Goal: Find specific page/section: Find specific page/section

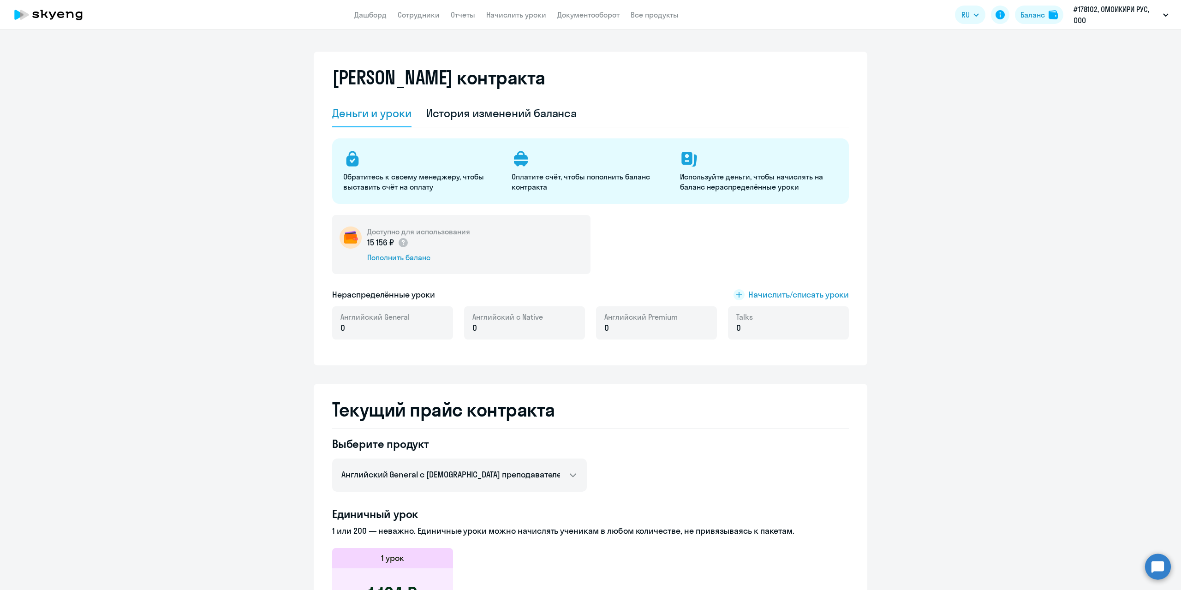
select select "english_adult_not_native_speaker"
click at [464, 16] on link "Отчеты" at bounding box center [463, 14] width 24 height 9
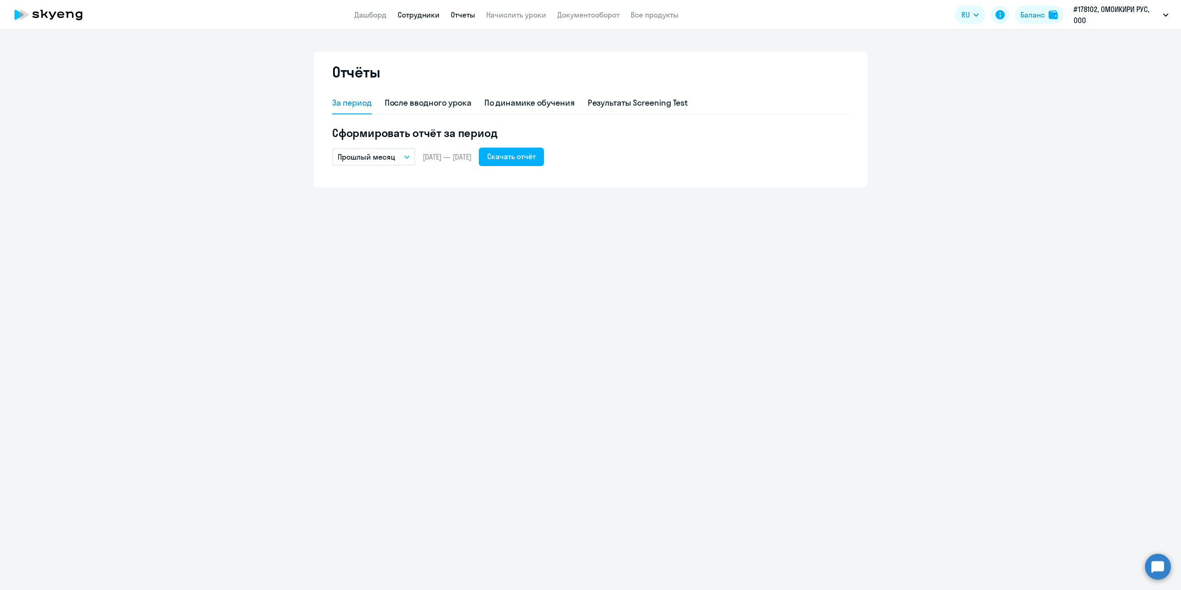
click at [431, 15] on link "Сотрудники" at bounding box center [419, 14] width 42 height 9
select select "30"
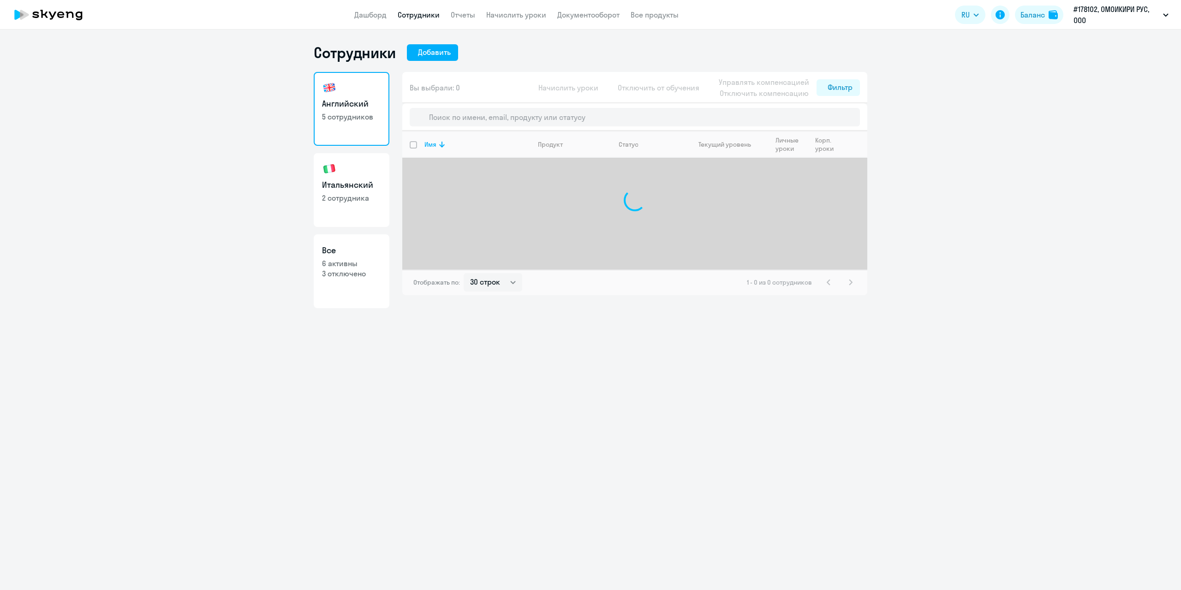
select select "30"
